Goal: Information Seeking & Learning: Learn about a topic

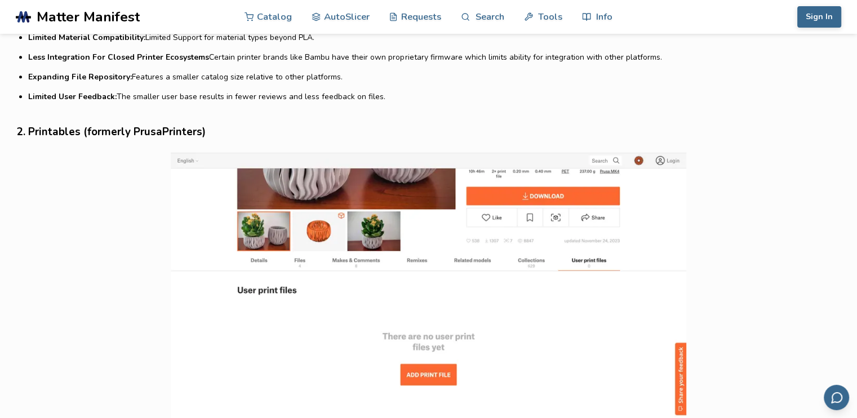
scroll to position [1178, 0]
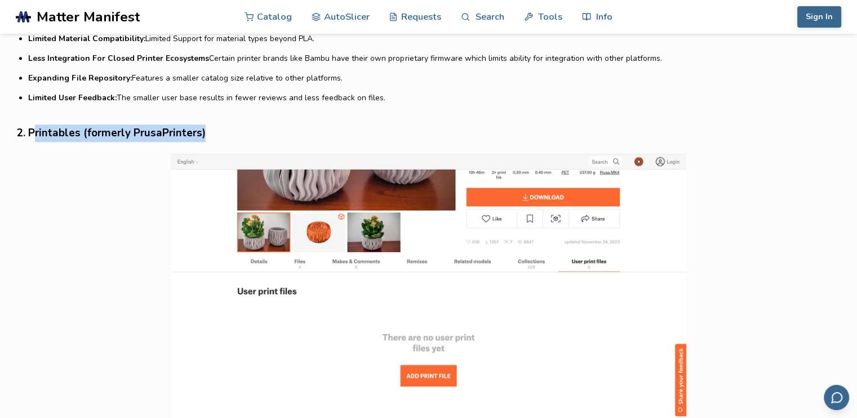
drag, startPoint x: 211, startPoint y: 123, endPoint x: 34, endPoint y: 123, distance: 176.9
click at [34, 124] on h3 "2. Printables (formerly PrusaPrinters)" at bounding box center [428, 132] width 822 height 17
click at [46, 124] on h3 "2. Printables (formerly PrusaPrinters)" at bounding box center [428, 132] width 822 height 17
copy h3 "Printables"
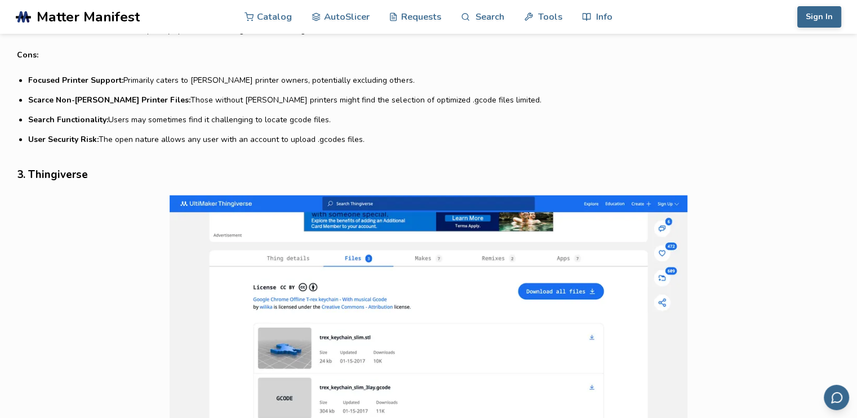
scroll to position [1706, 0]
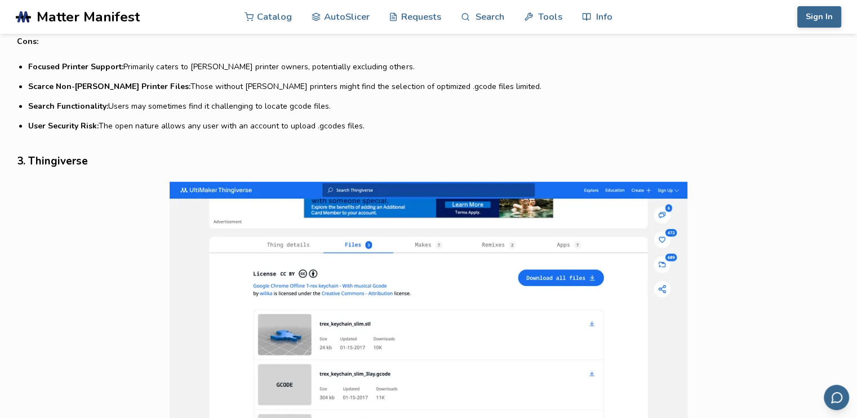
click at [73, 153] on h3 "3. Thingiverse" at bounding box center [428, 161] width 822 height 17
copy h3 "Thingiverse"
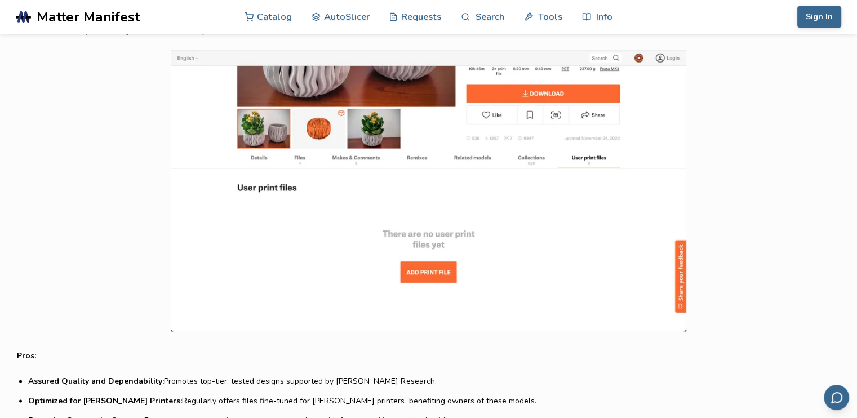
scroll to position [1288, 0]
